Goal: Check status: Check status

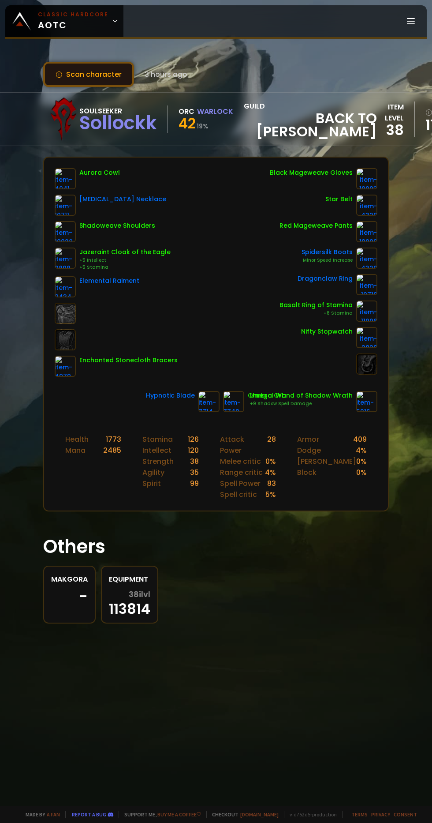
click at [99, 77] on button "Scan character" at bounding box center [88, 74] width 91 height 25
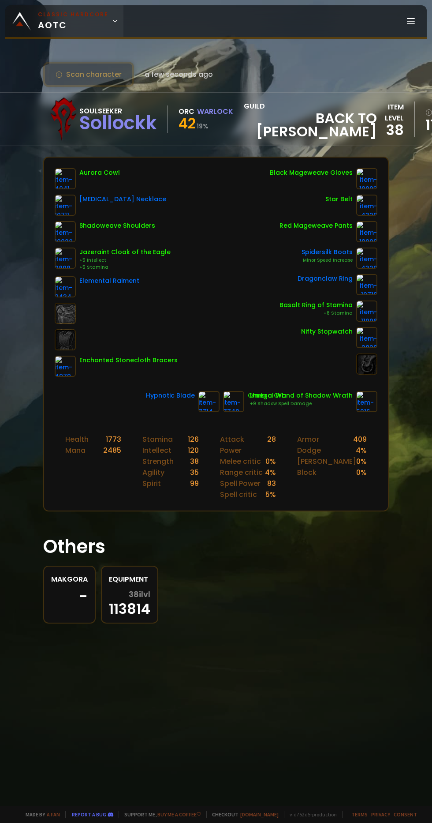
click at [85, 26] on span "Classic Hardcore AOTC" at bounding box center [73, 21] width 71 height 21
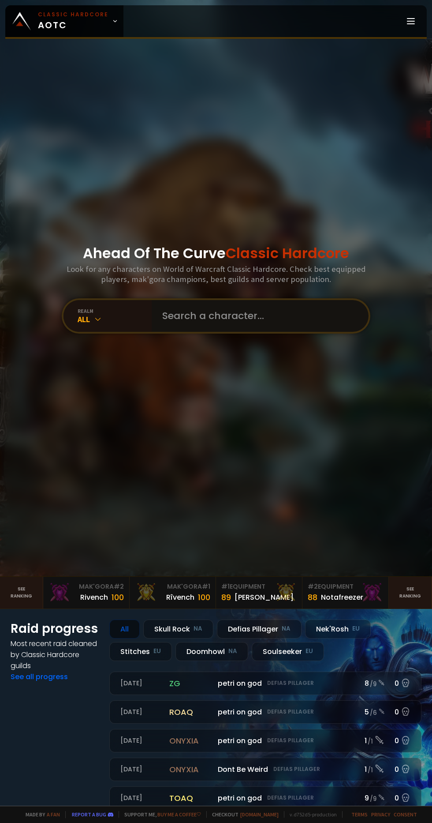
click at [271, 332] on input "text" at bounding box center [257, 316] width 201 height 32
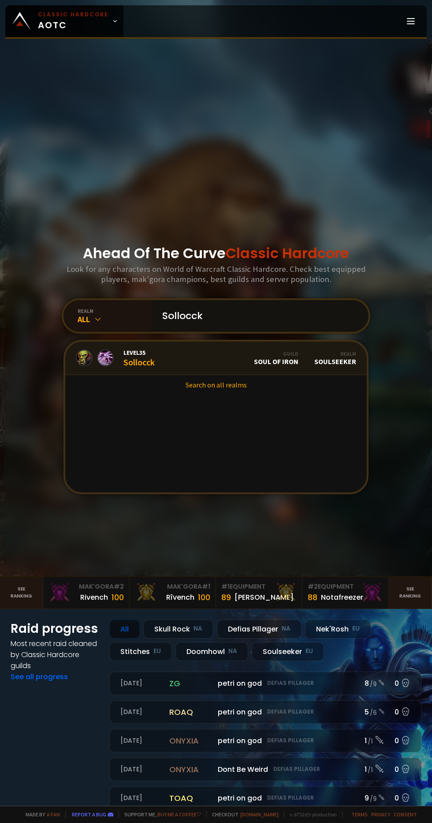
type input "Sollocck"
click at [170, 375] on link "Level 35 Sollocck Guild Soul of Iron Realm Soulseeker" at bounding box center [216, 358] width 302 height 34
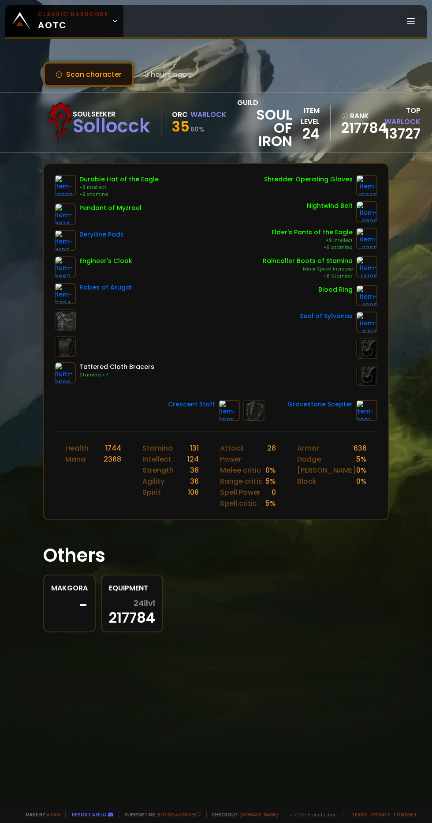
click at [87, 85] on button "Scan character" at bounding box center [88, 74] width 91 height 25
